Goal: Task Accomplishment & Management: Complete application form

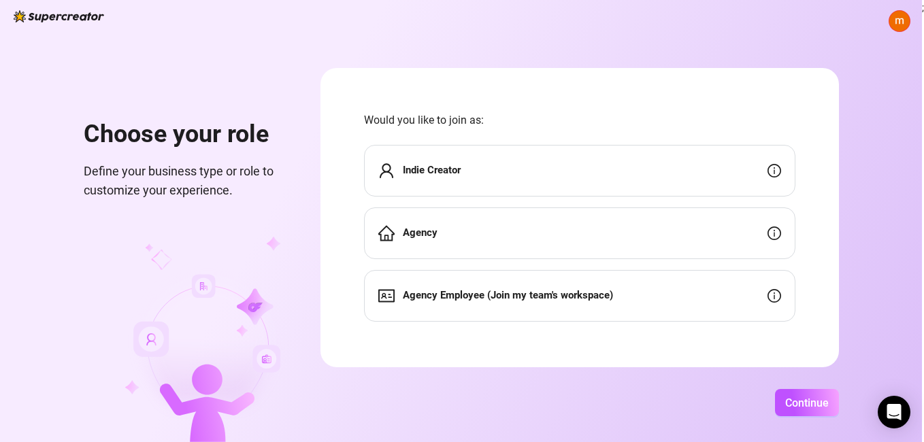
click at [612, 289] on strong "Agency Employee (Join my team's workspace)" at bounding box center [508, 295] width 210 height 12
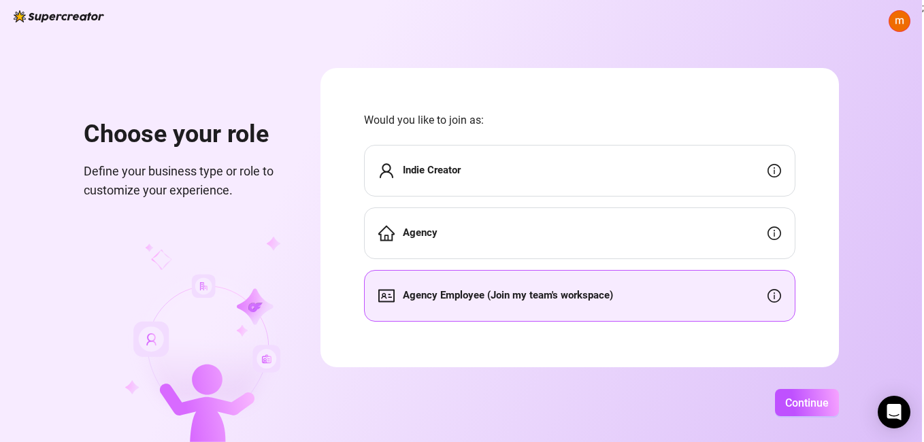
click at [604, 227] on div "Agency" at bounding box center [579, 234] width 431 height 52
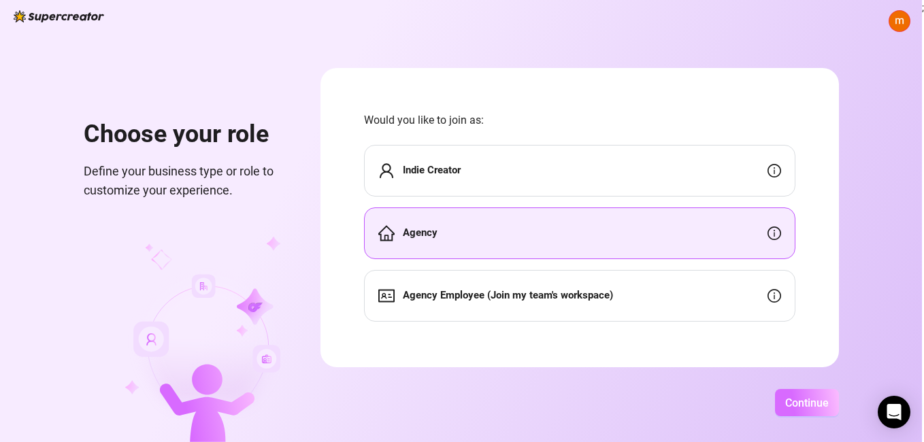
click at [794, 406] on span "Continue" at bounding box center [807, 403] width 44 height 13
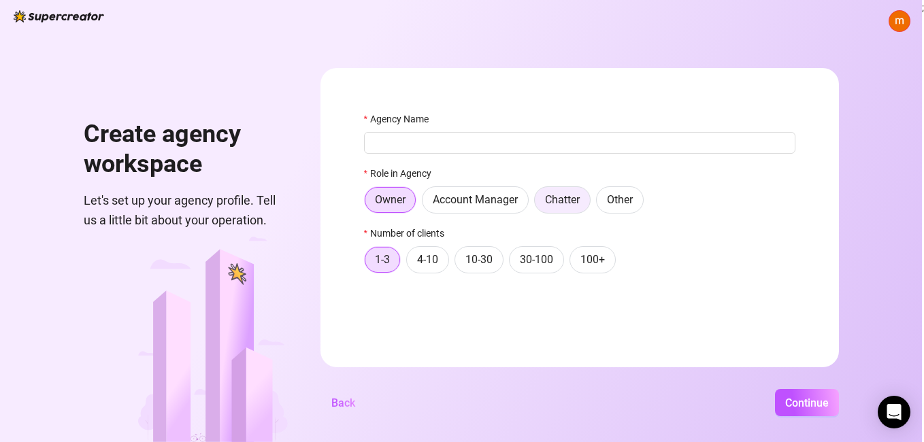
click at [563, 206] on span "Chatter" at bounding box center [562, 199] width 35 height 13
click at [538, 203] on input "Chatter" at bounding box center [538, 203] width 0 height 0
click at [794, 400] on span "Continue" at bounding box center [807, 403] width 44 height 13
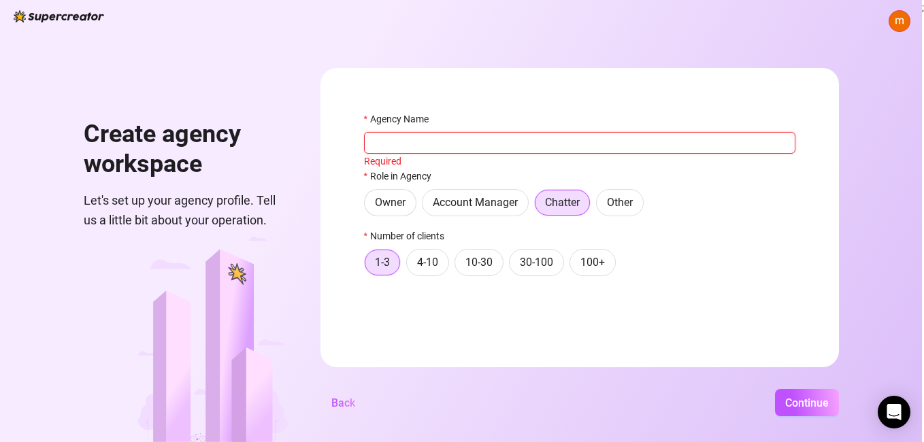
click at [639, 150] on input "Agency Name" at bounding box center [579, 143] width 431 height 22
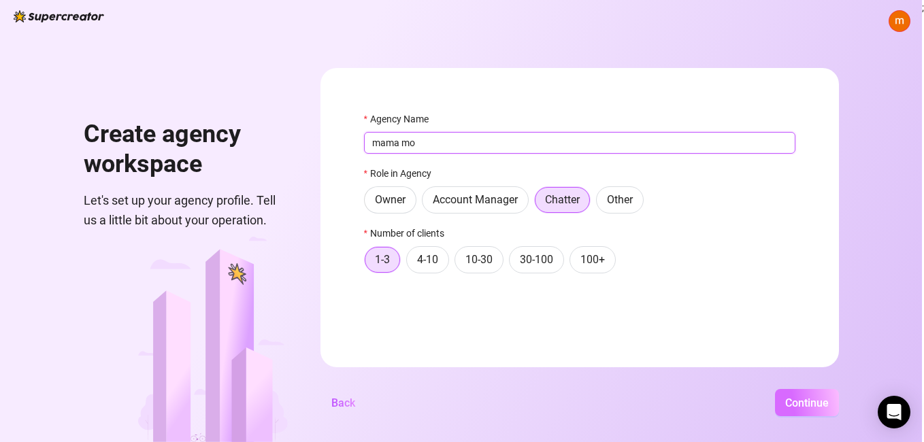
type input "mama mo"
click at [799, 400] on span "Continue" at bounding box center [807, 403] width 44 height 13
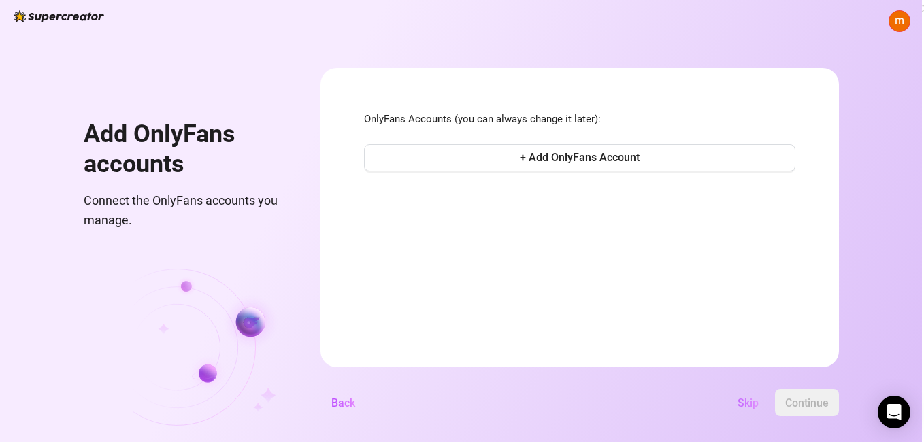
click at [747, 406] on span "Skip" at bounding box center [748, 403] width 21 height 13
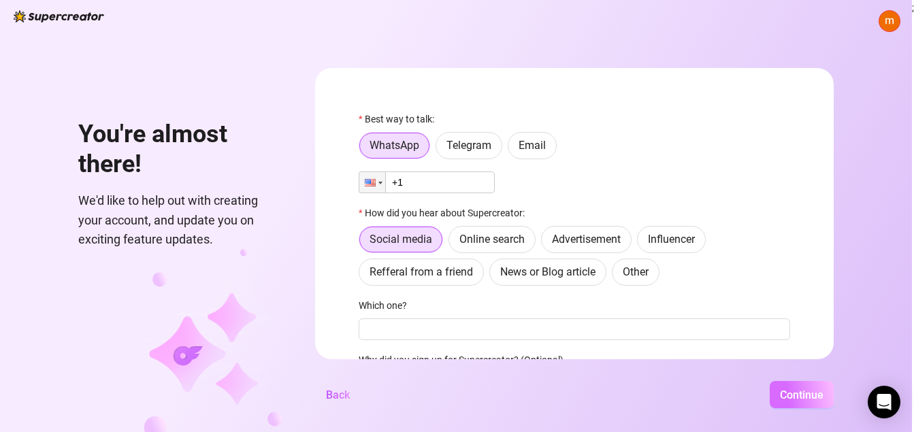
click at [779, 399] on button "Continue" at bounding box center [802, 394] width 64 height 27
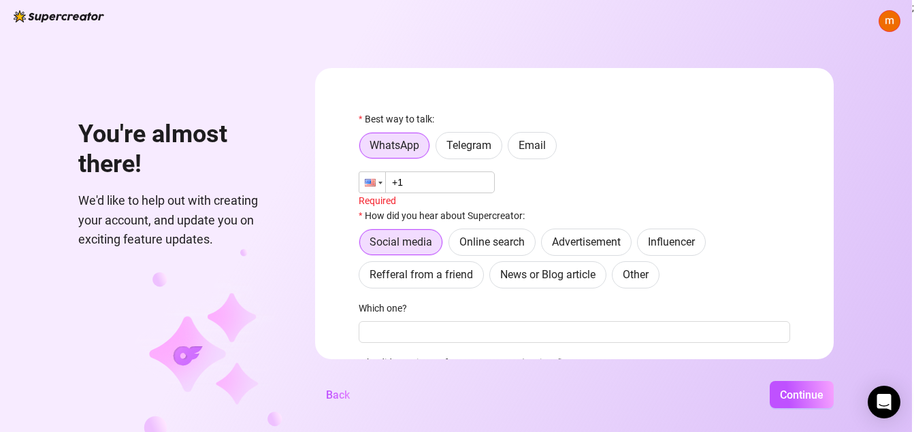
click at [376, 181] on div at bounding box center [370, 182] width 11 height 7
click at [428, 180] on input "+1" at bounding box center [427, 183] width 136 height 22
click at [485, 148] on span "Telegram" at bounding box center [468, 145] width 45 height 13
click at [440, 149] on input "Telegram" at bounding box center [440, 149] width 0 height 0
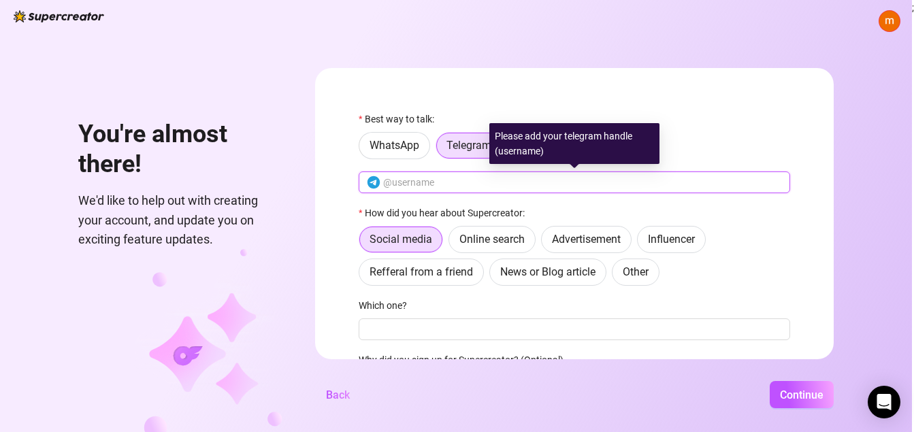
click at [479, 183] on input "text" at bounding box center [582, 182] width 399 height 15
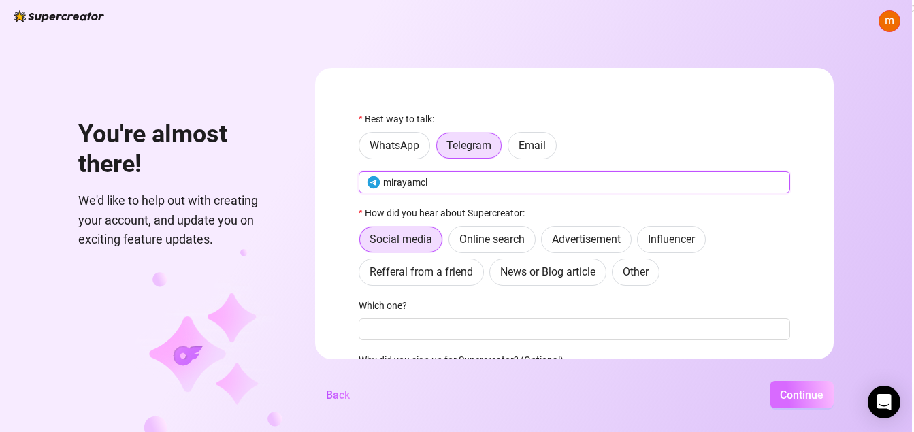
type input "mirayamcl"
click at [807, 400] on span "Continue" at bounding box center [802, 395] width 44 height 13
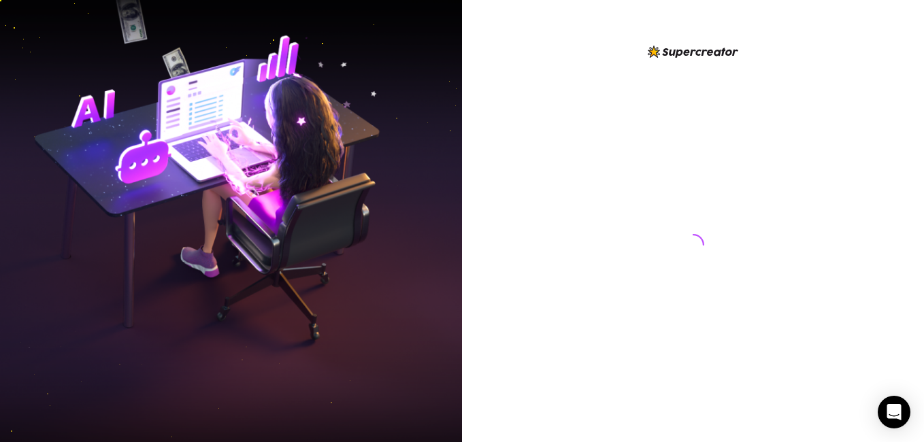
click at [472, 206] on div at bounding box center [693, 221] width 462 height 442
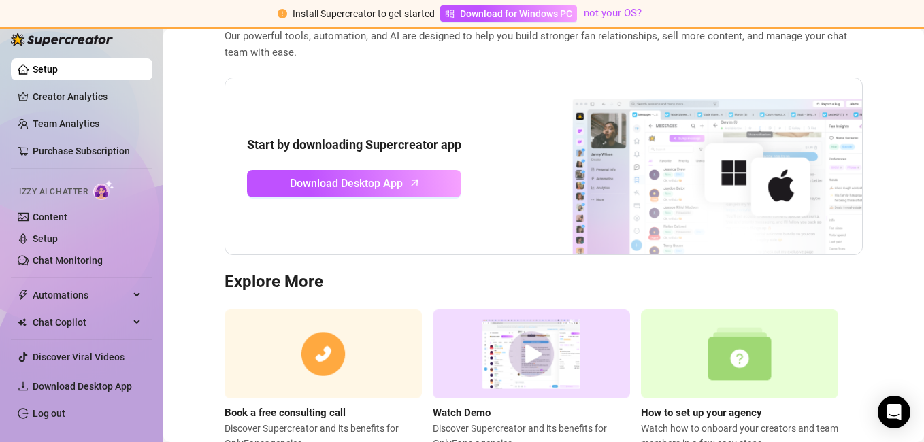
scroll to position [145, 0]
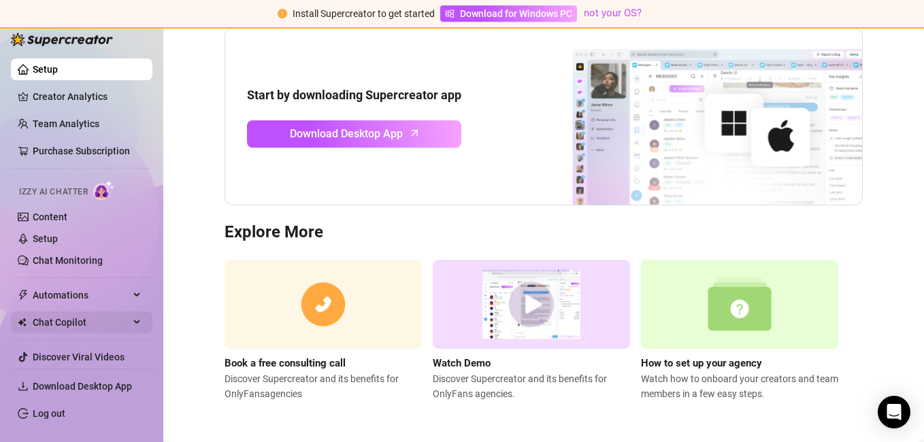
click at [97, 317] on span "Chat Copilot" at bounding box center [81, 323] width 97 height 22
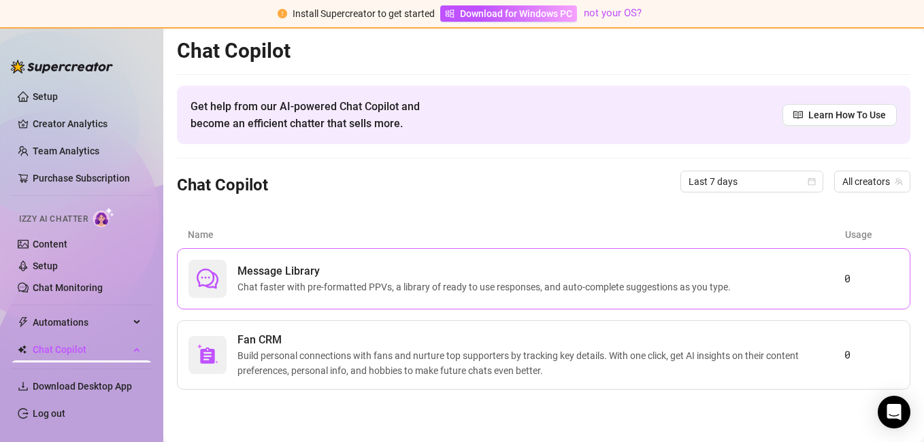
click at [419, 291] on span "Chat faster with pre-formatted PPVs, a library of ready to use responses, and a…" at bounding box center [487, 287] width 499 height 15
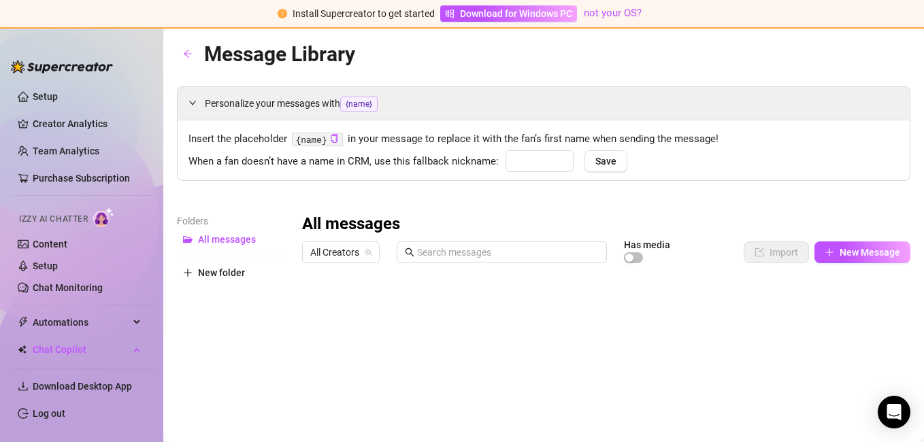
type input "babe"
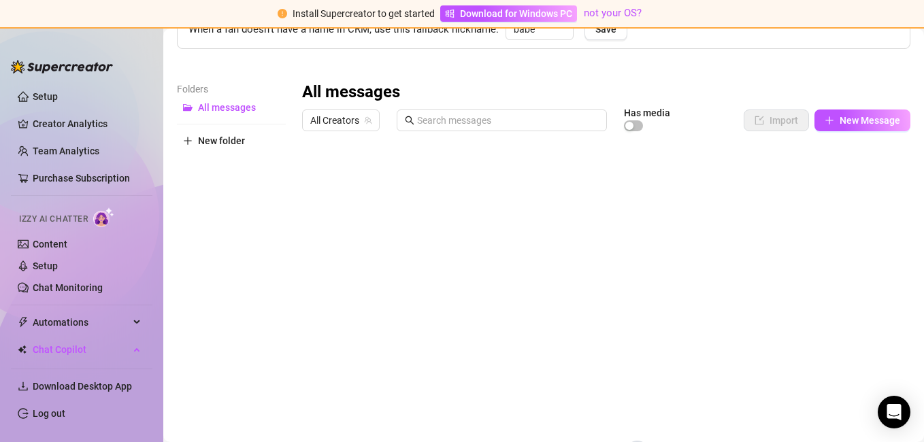
scroll to position [136, 0]
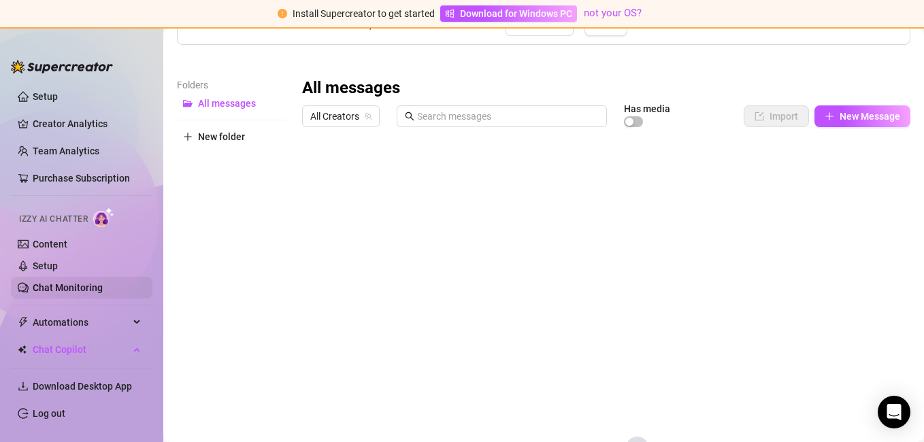
click at [66, 282] on link "Chat Monitoring" at bounding box center [68, 287] width 70 height 11
